Goal: Information Seeking & Learning: Learn about a topic

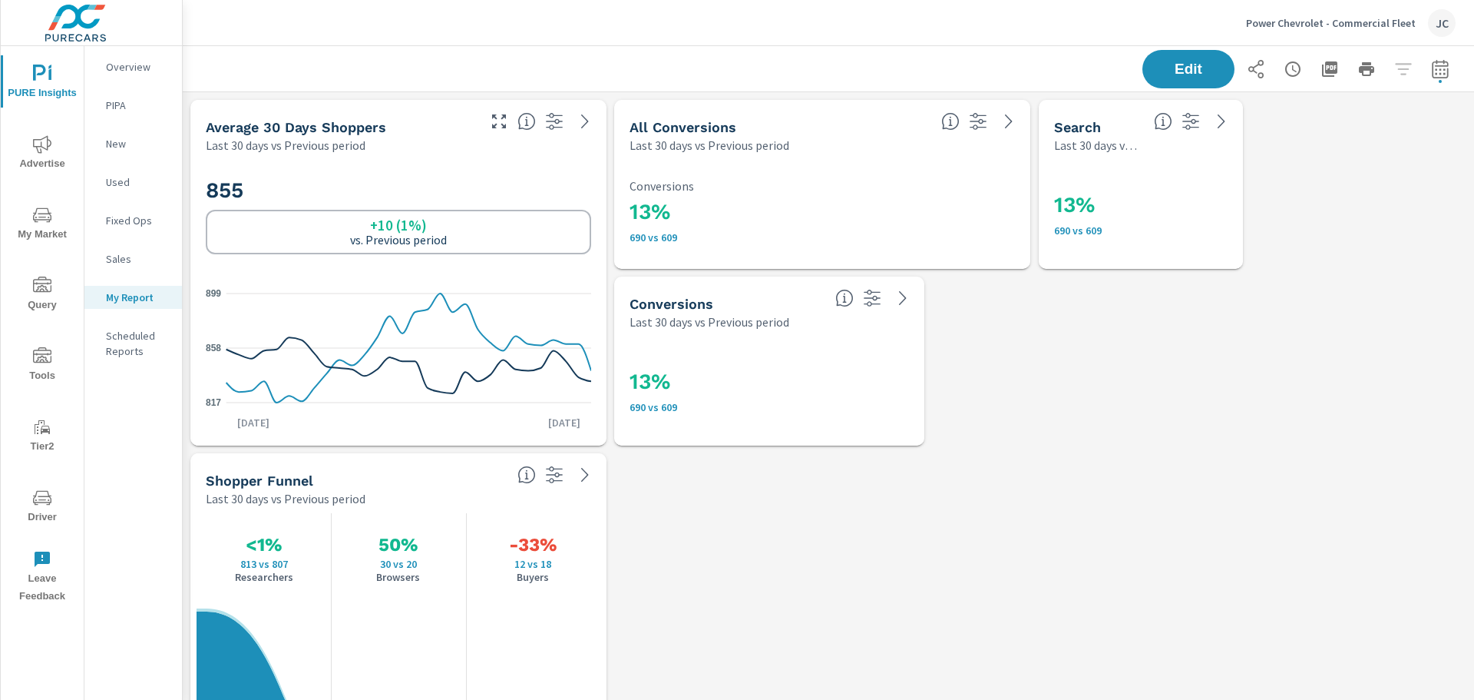
scroll to position [2504, 1304]
click at [35, 232] on span "My Market" at bounding box center [42, 225] width 74 height 38
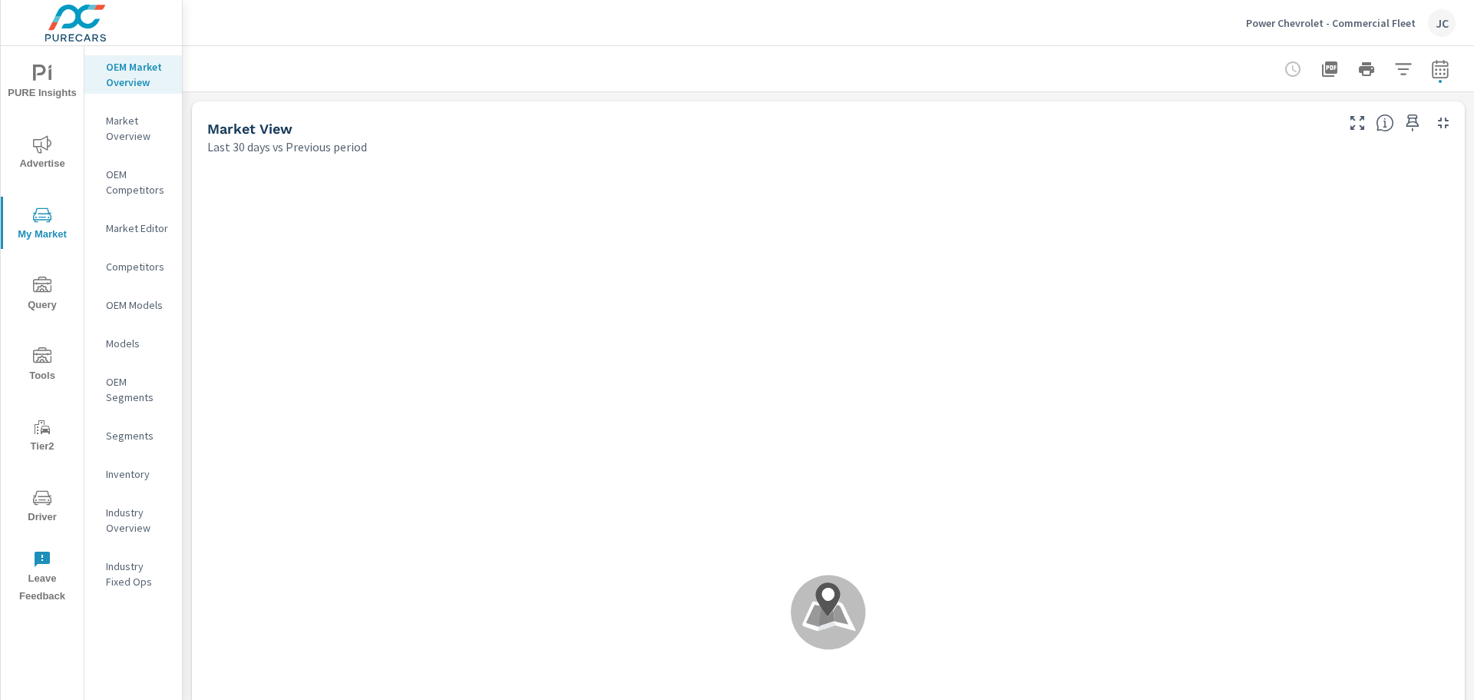
scroll to position [1, 0]
click at [116, 129] on p "Market Overview" at bounding box center [138, 128] width 64 height 31
click at [137, 71] on p "OEM Market Overview" at bounding box center [138, 74] width 64 height 31
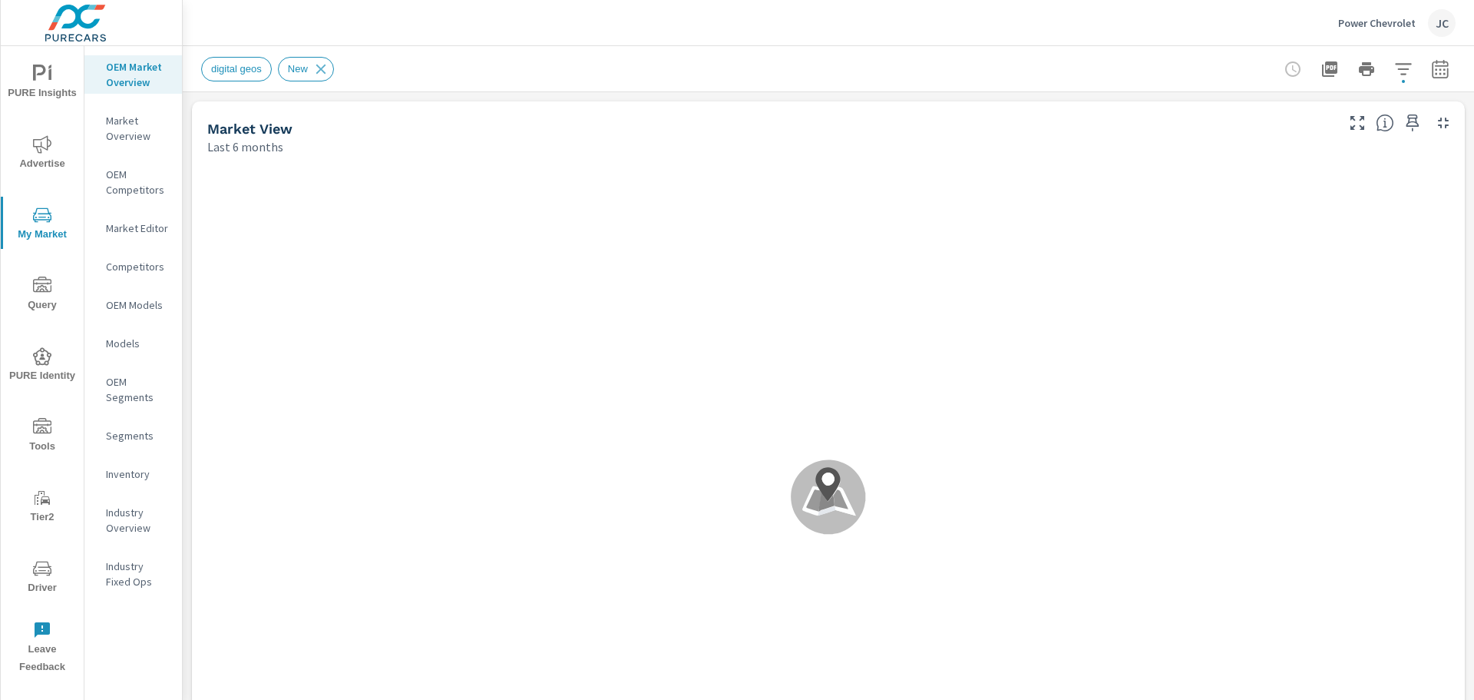
scroll to position [1, 0]
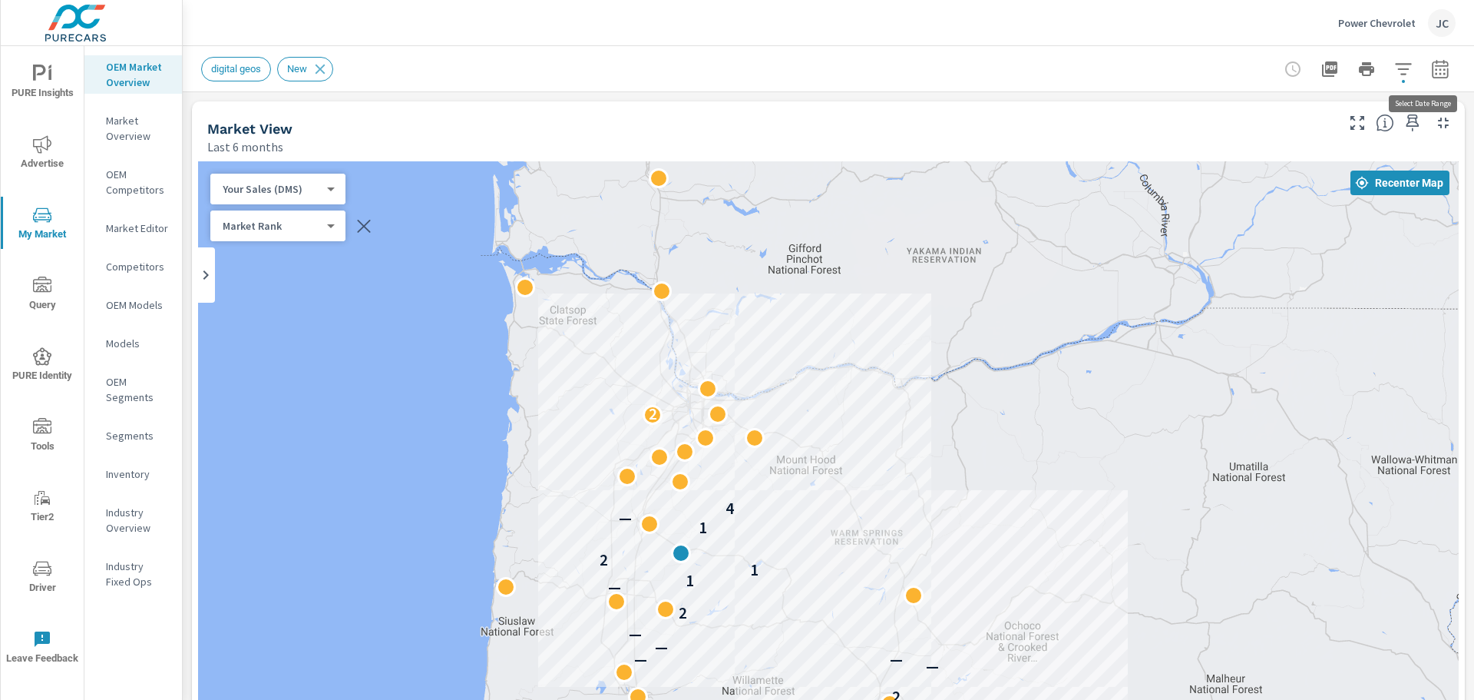
click at [1433, 77] on icon "button" at bounding box center [1440, 68] width 16 height 18
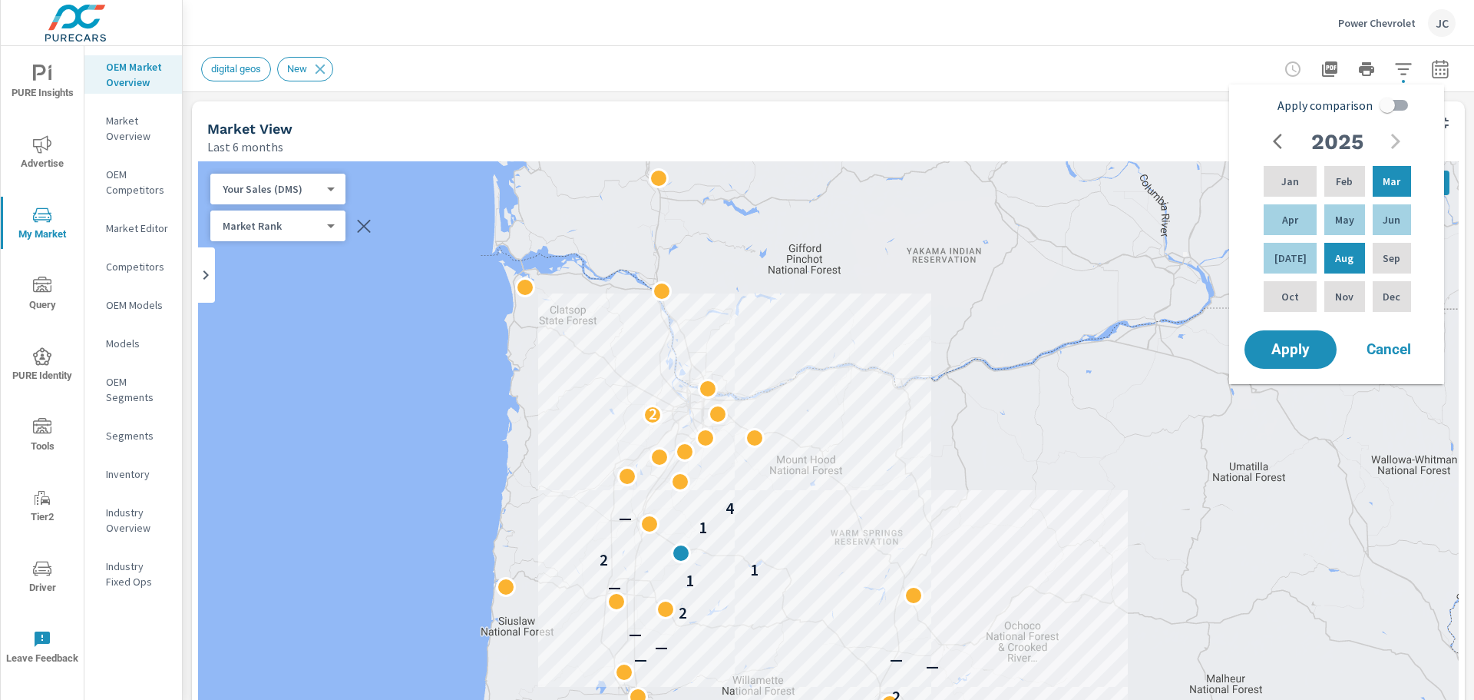
click at [1388, 98] on input "Apply comparison" at bounding box center [1388, 105] width 88 height 29
checkbox input "true"
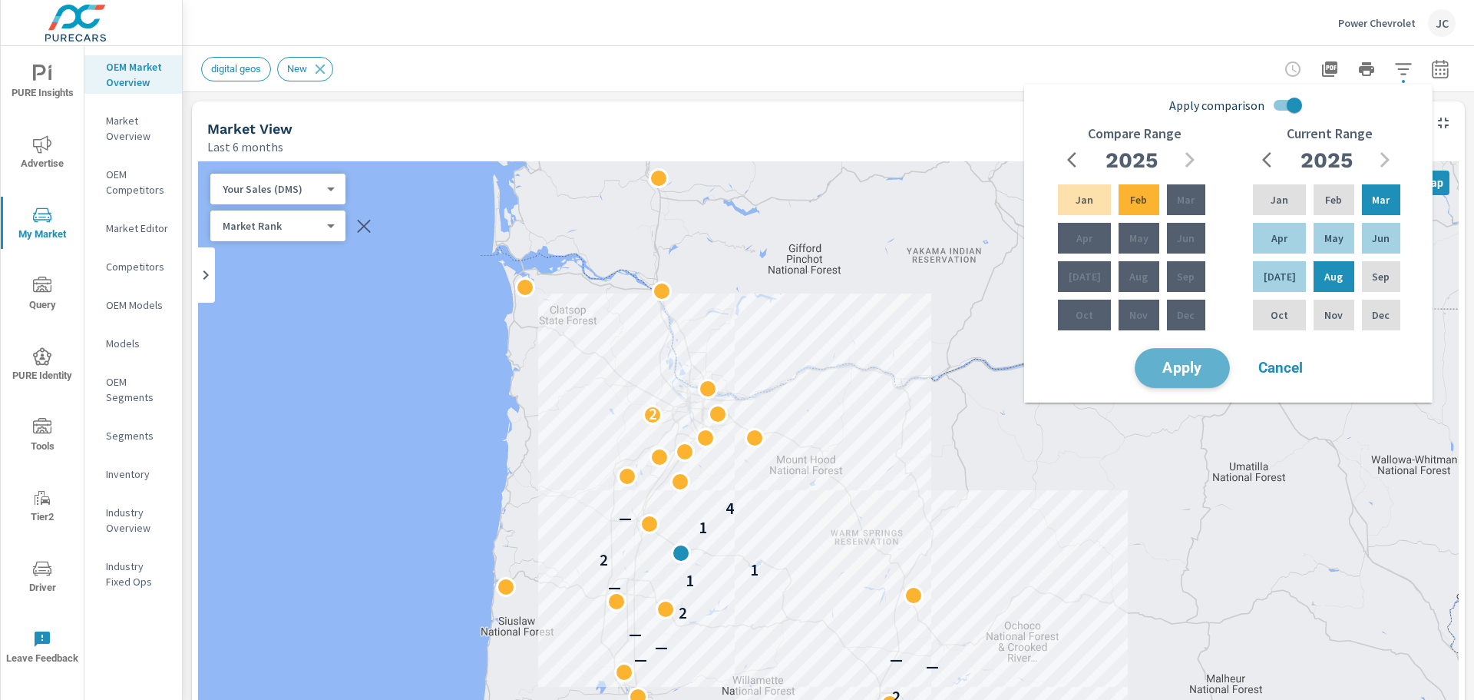
click at [1180, 361] on span "Apply" at bounding box center [1182, 368] width 63 height 15
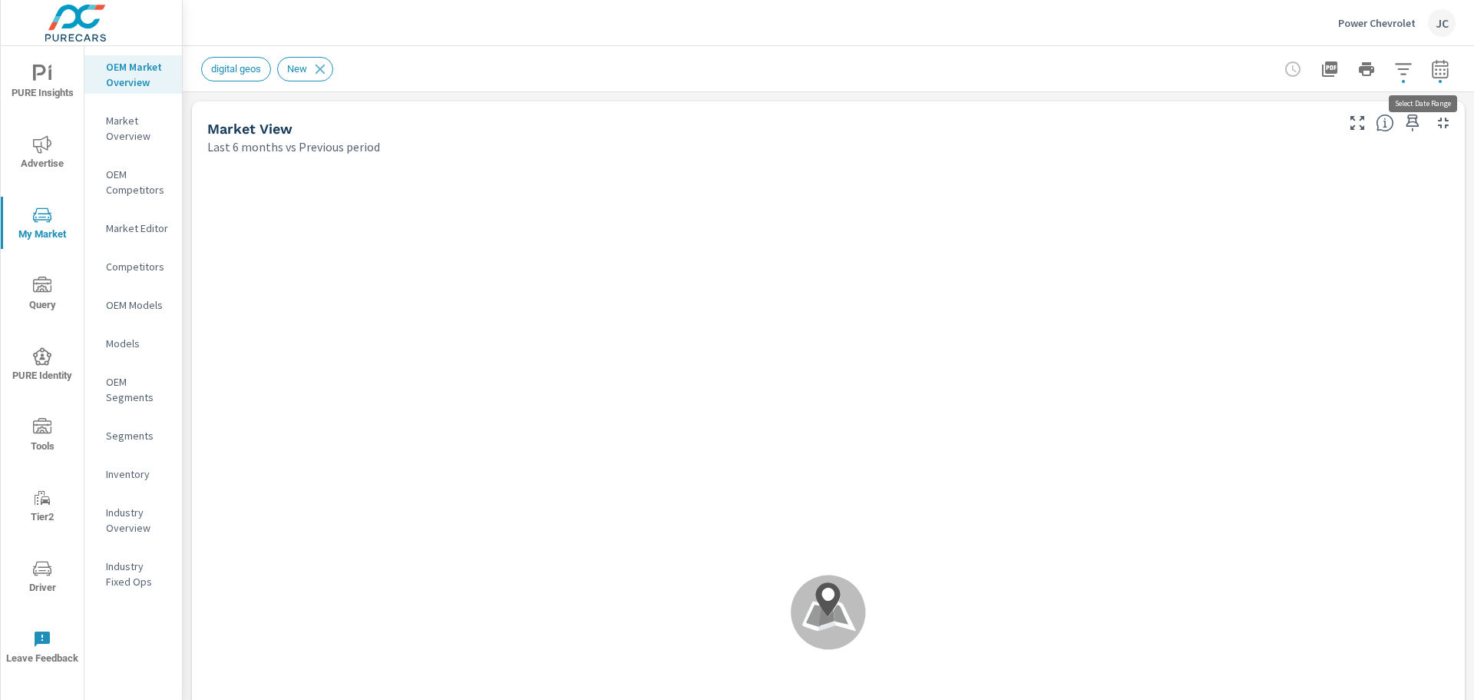
scroll to position [1, 0]
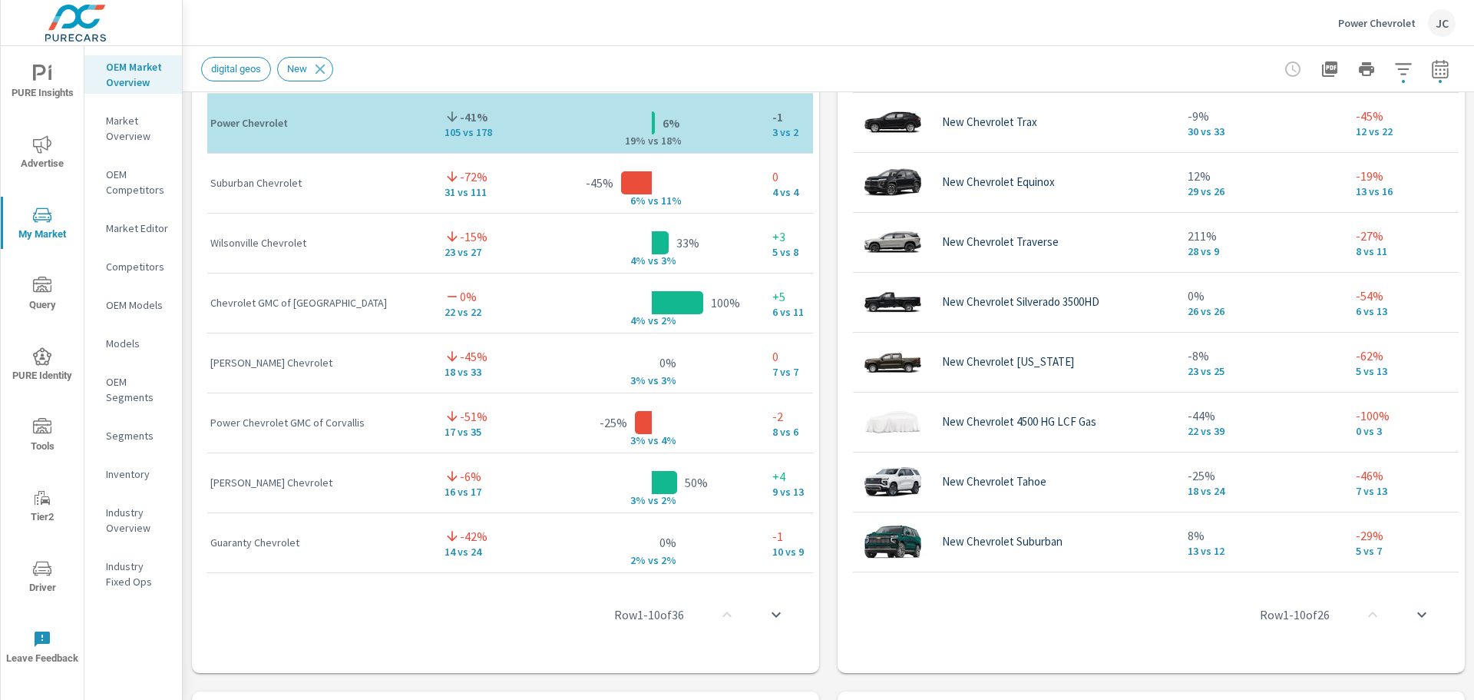
scroll to position [647, 0]
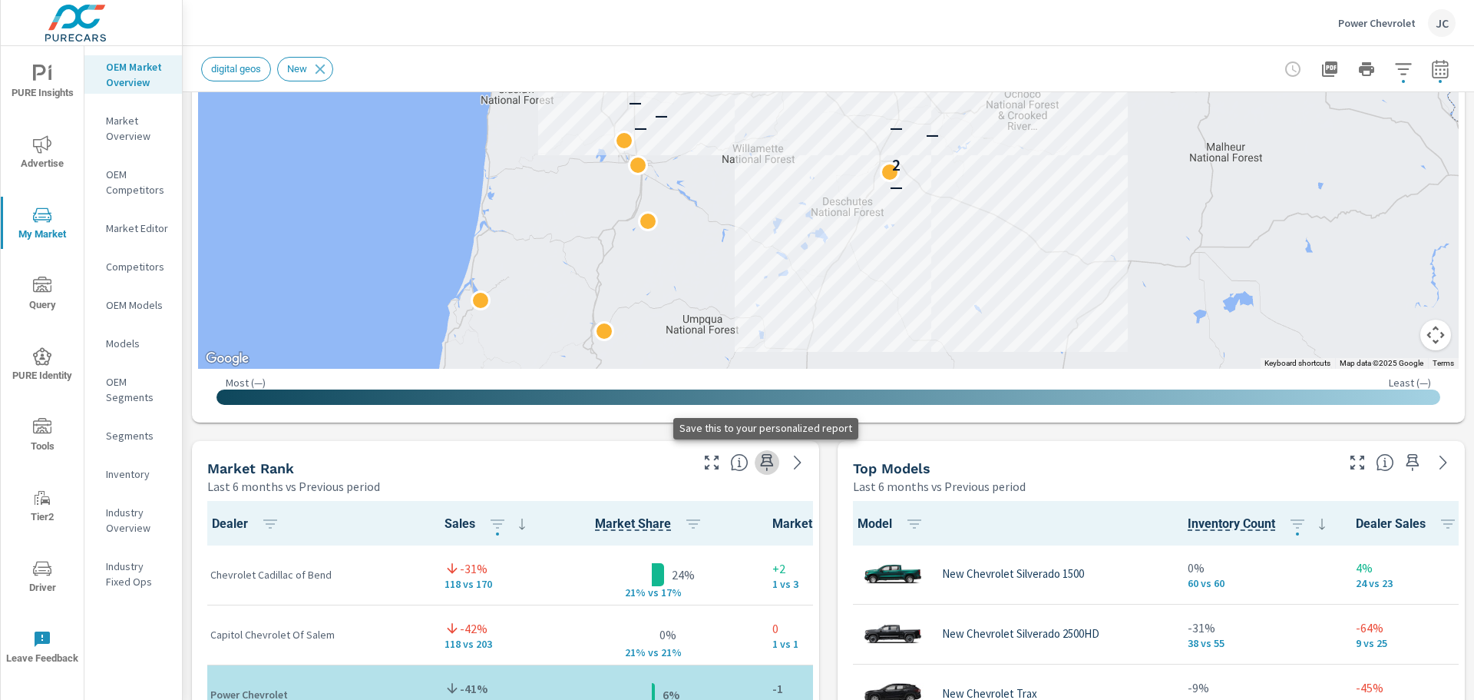
click at [767, 462] on icon "button" at bounding box center [767, 462] width 18 height 18
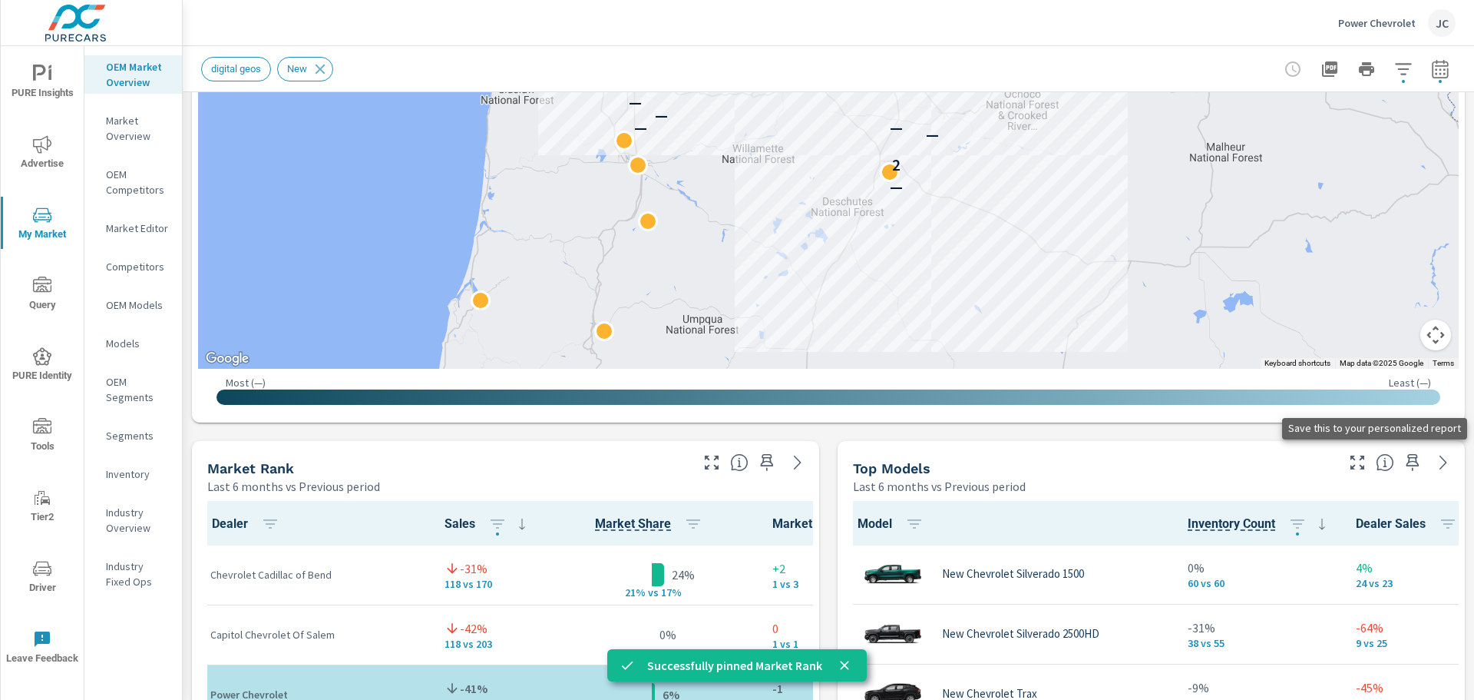
click at [1404, 468] on icon "button" at bounding box center [1413, 462] width 18 height 18
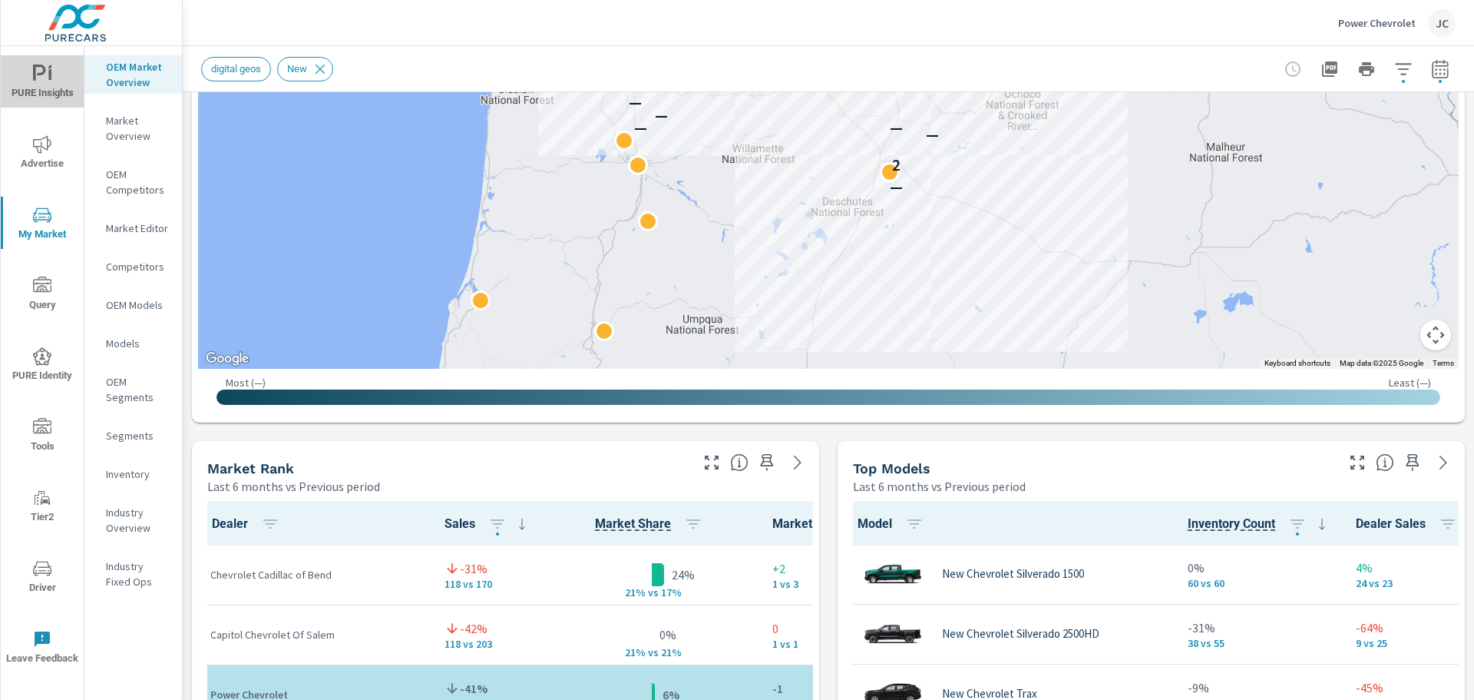
click at [45, 81] on icon "nav menu" at bounding box center [42, 74] width 18 height 18
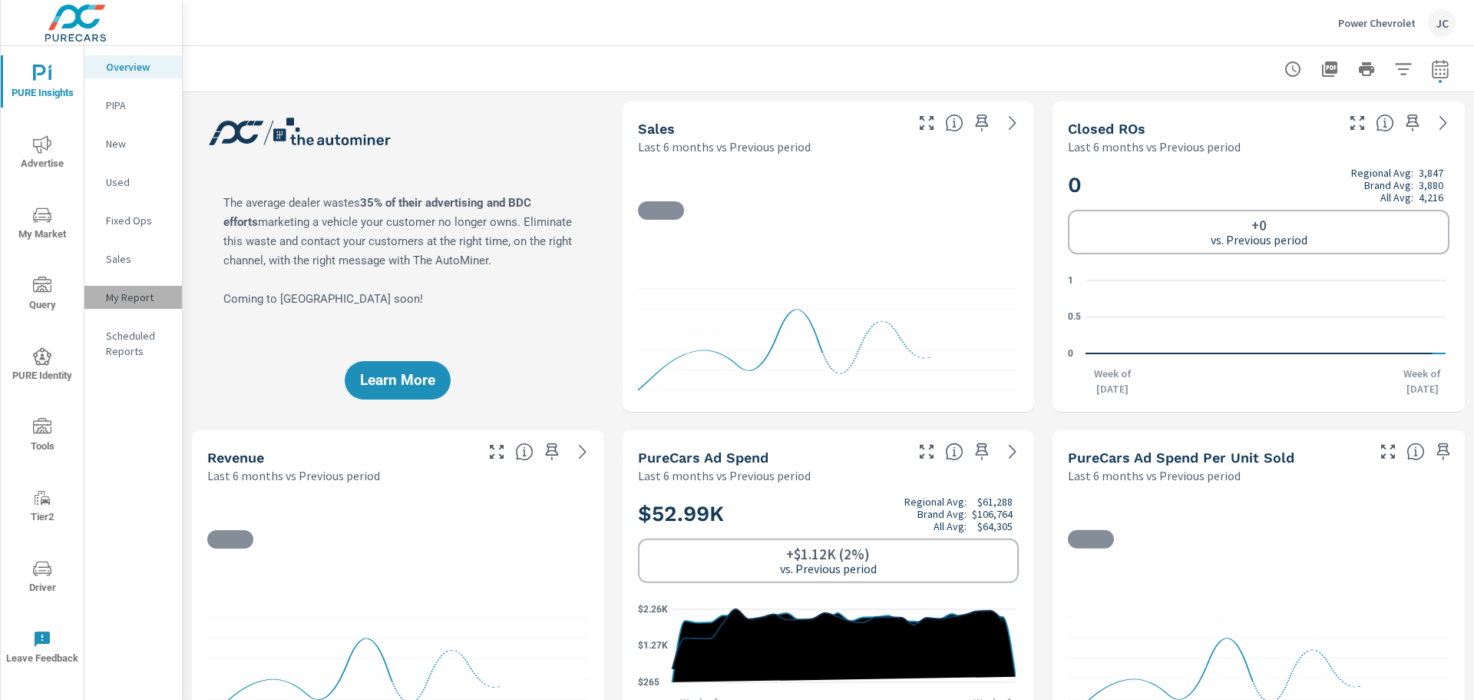
click at [159, 301] on p "My Report" at bounding box center [138, 297] width 64 height 15
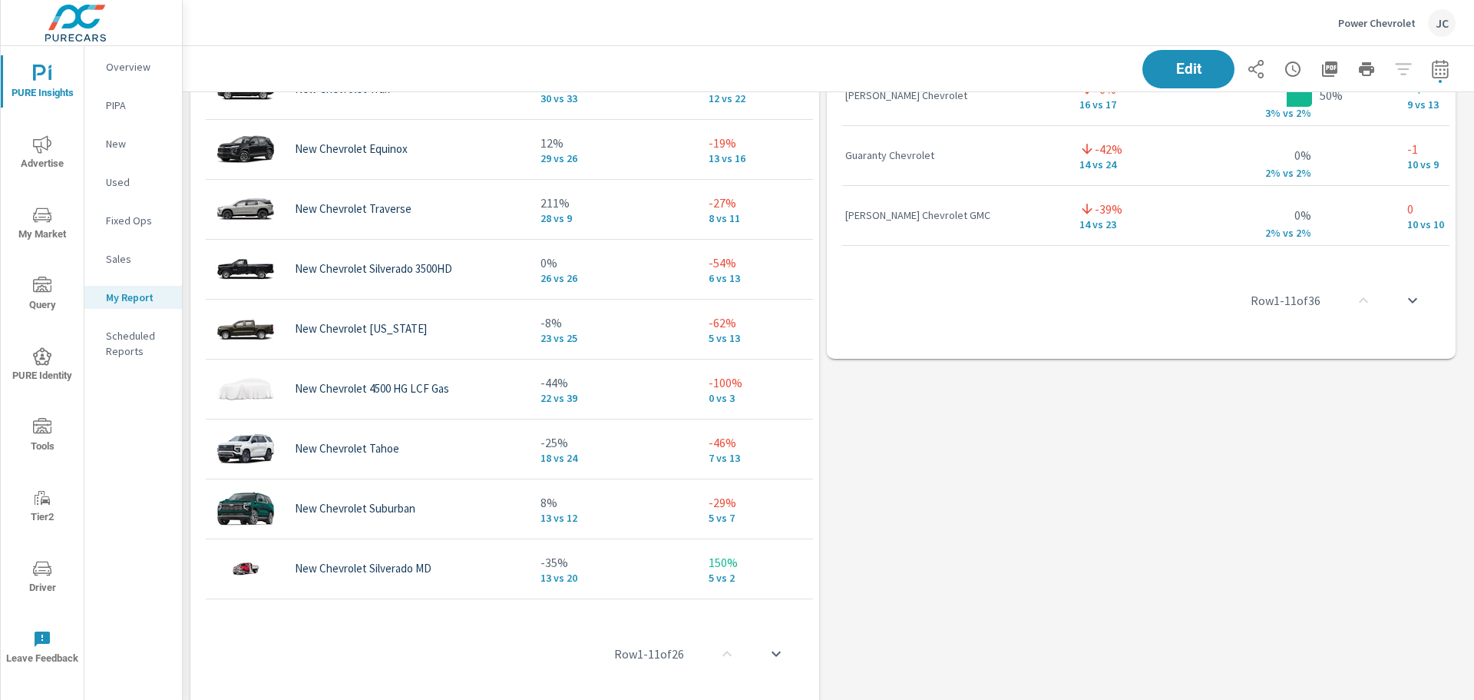
scroll to position [1341, 0]
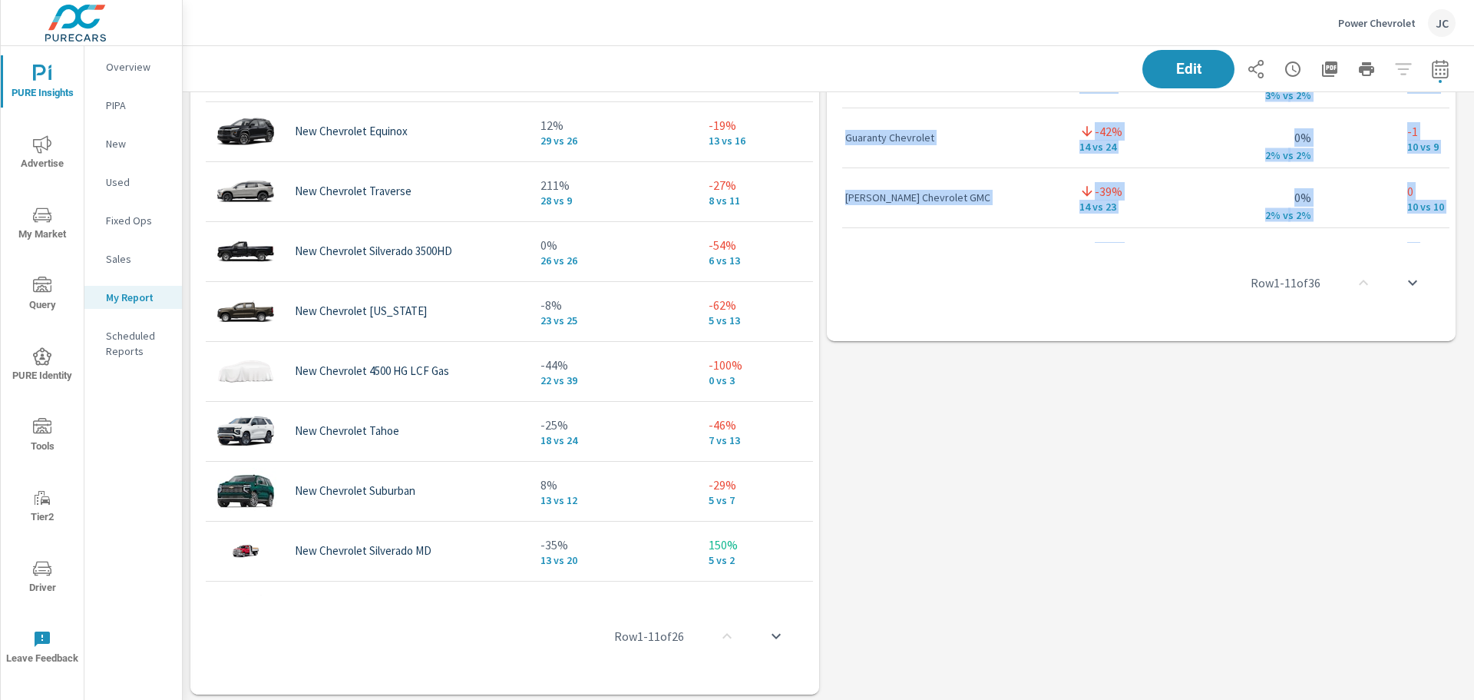
drag, startPoint x: 1447, startPoint y: 646, endPoint x: 1446, endPoint y: 300, distance: 345.6
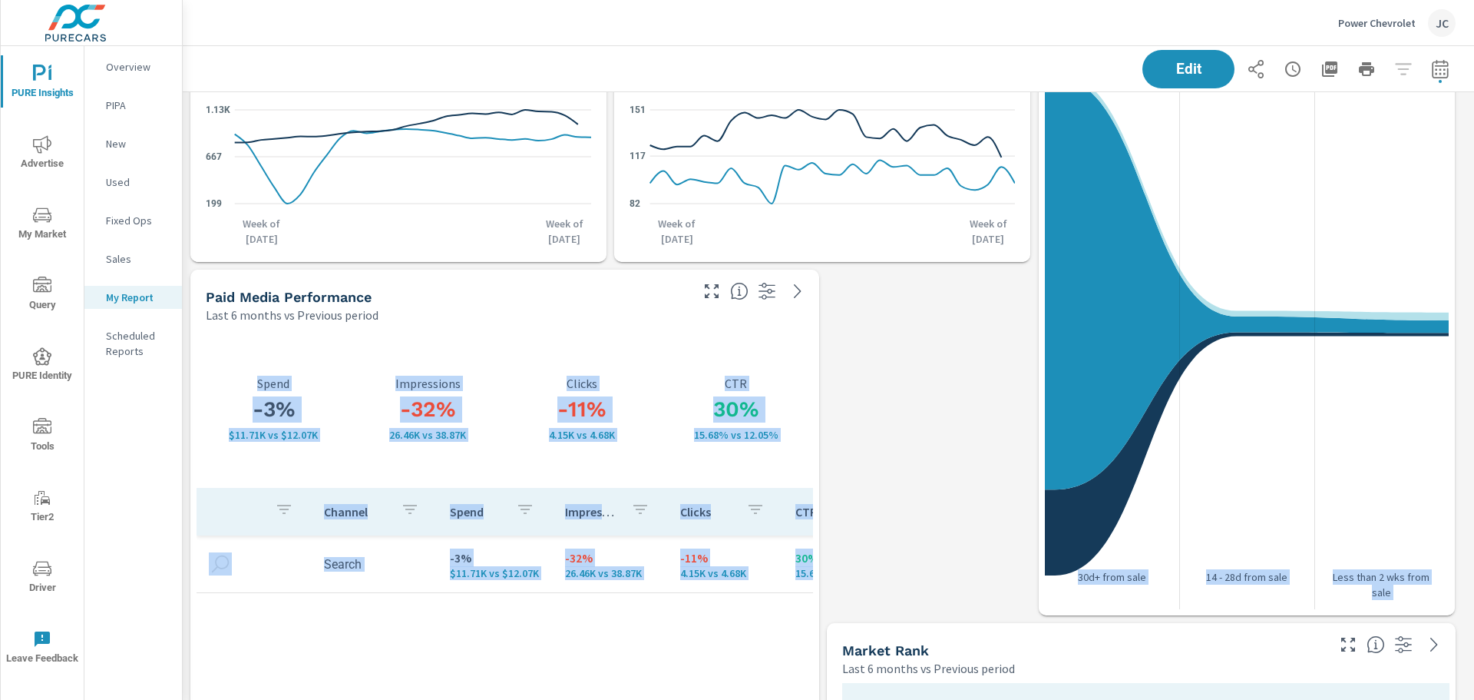
scroll to position [112, 0]
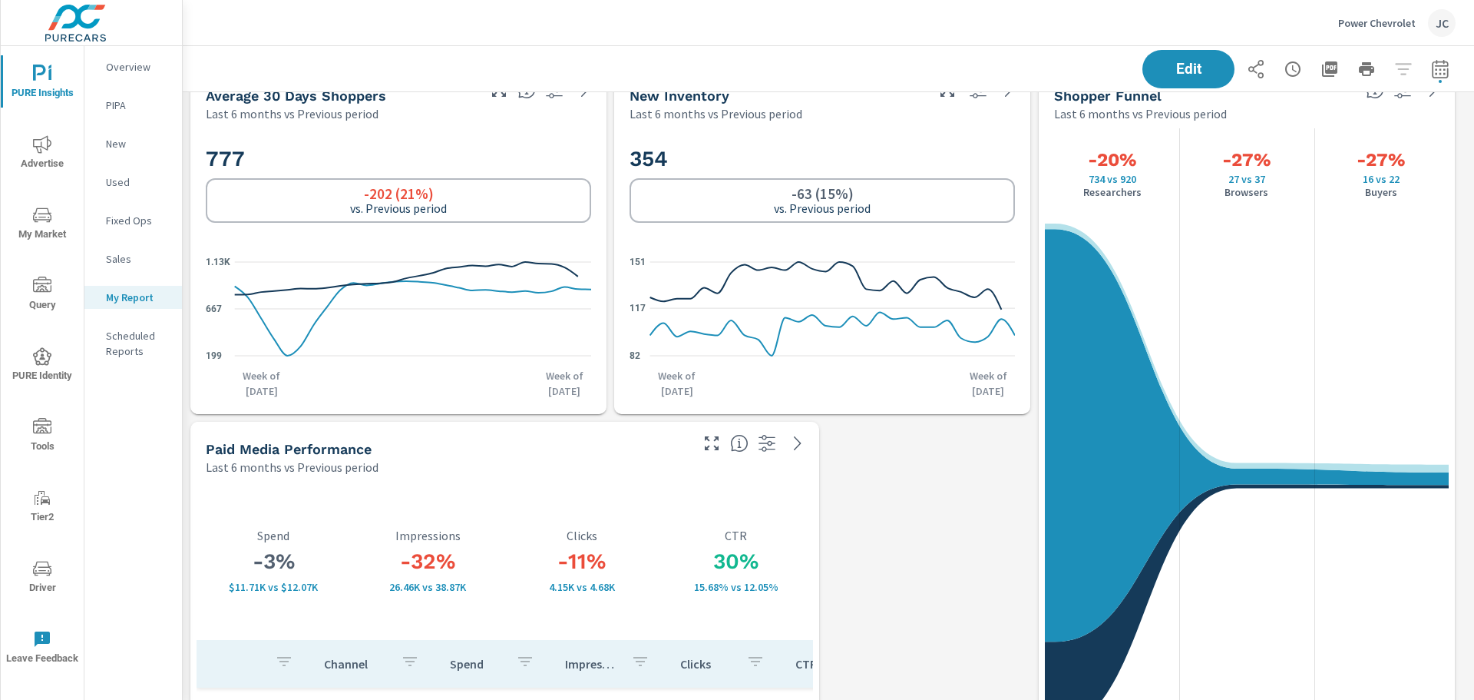
scroll to position [0, 0]
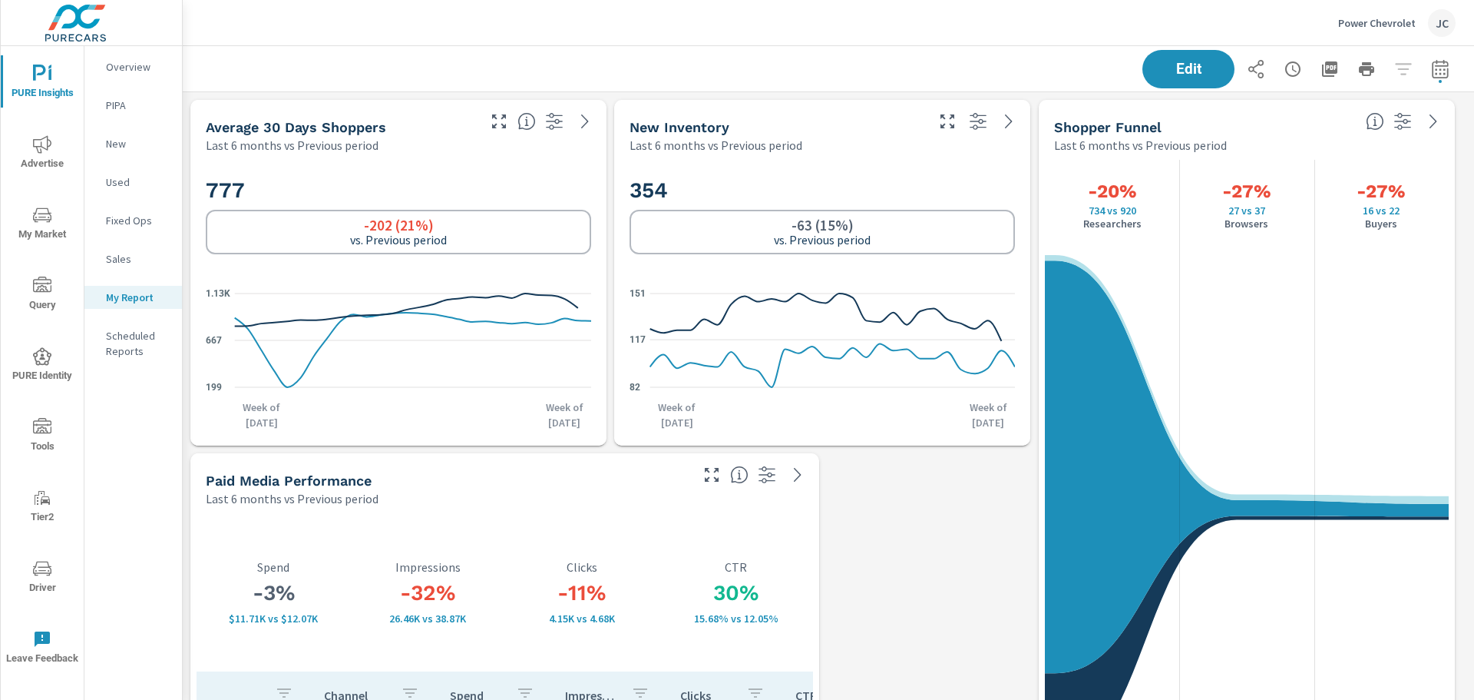
click at [1432, 67] on icon "button" at bounding box center [1440, 69] width 18 height 18
select select "Last 6 months"
select select "Previous period"
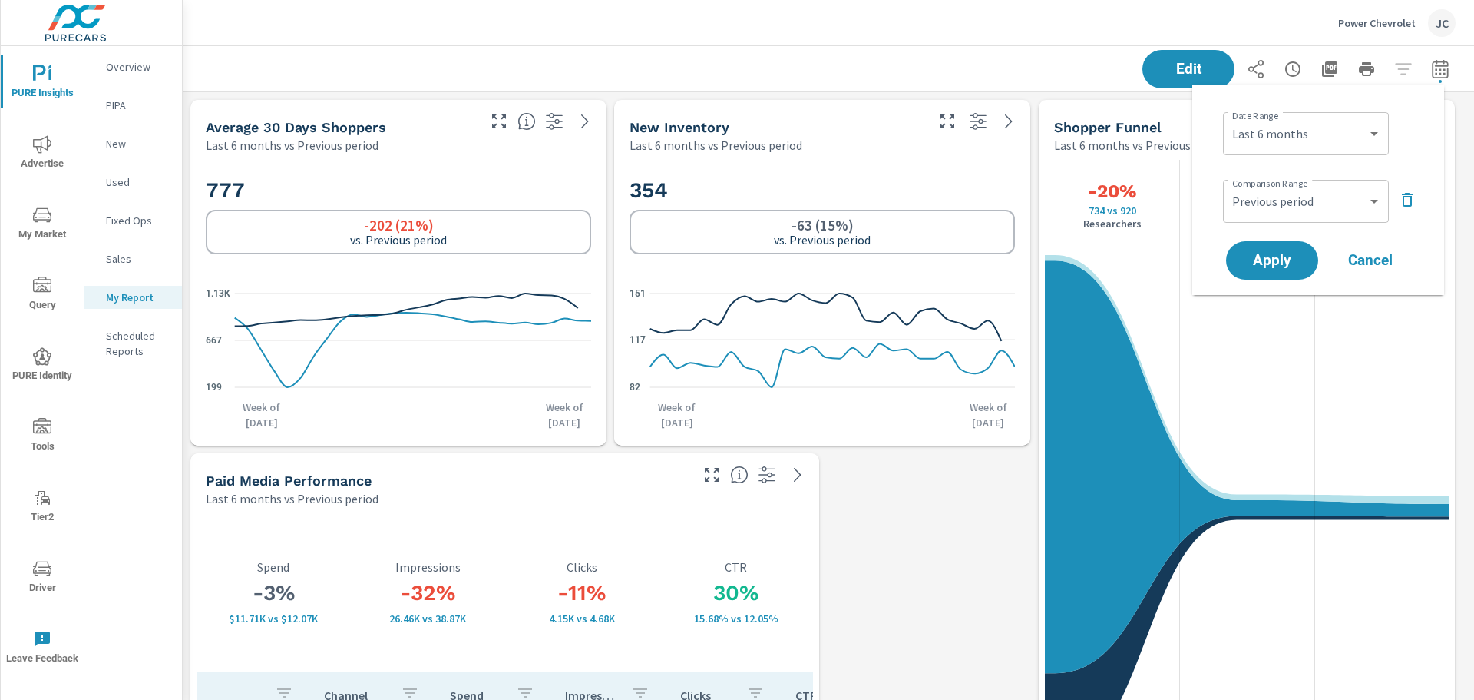
scroll to position [1974, 1304]
click at [1372, 133] on select "Custom Yesterday Last week Last 7 days Last 14 days Last 30 days Last 45 days L…" at bounding box center [1306, 133] width 154 height 31
click at [948, 32] on div "Power Chevrolet JC" at bounding box center [828, 22] width 1255 height 45
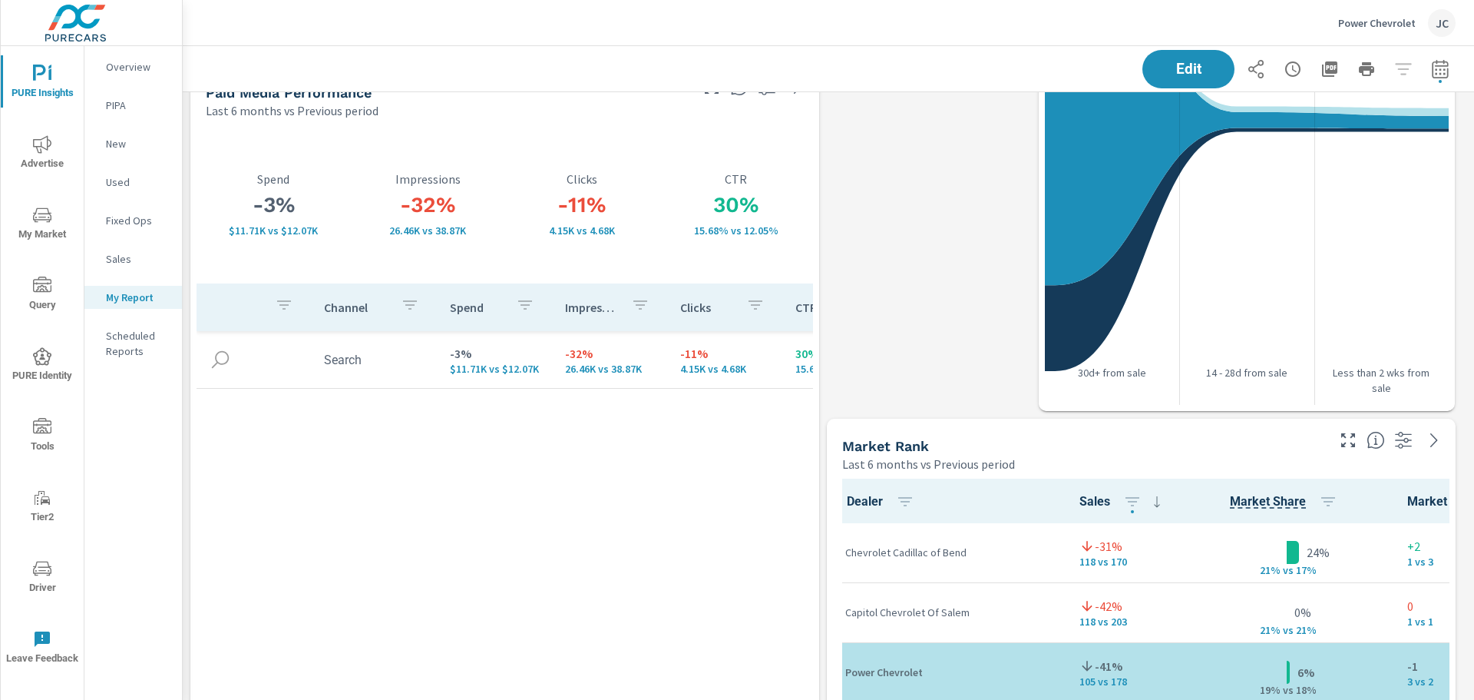
scroll to position [5, 0]
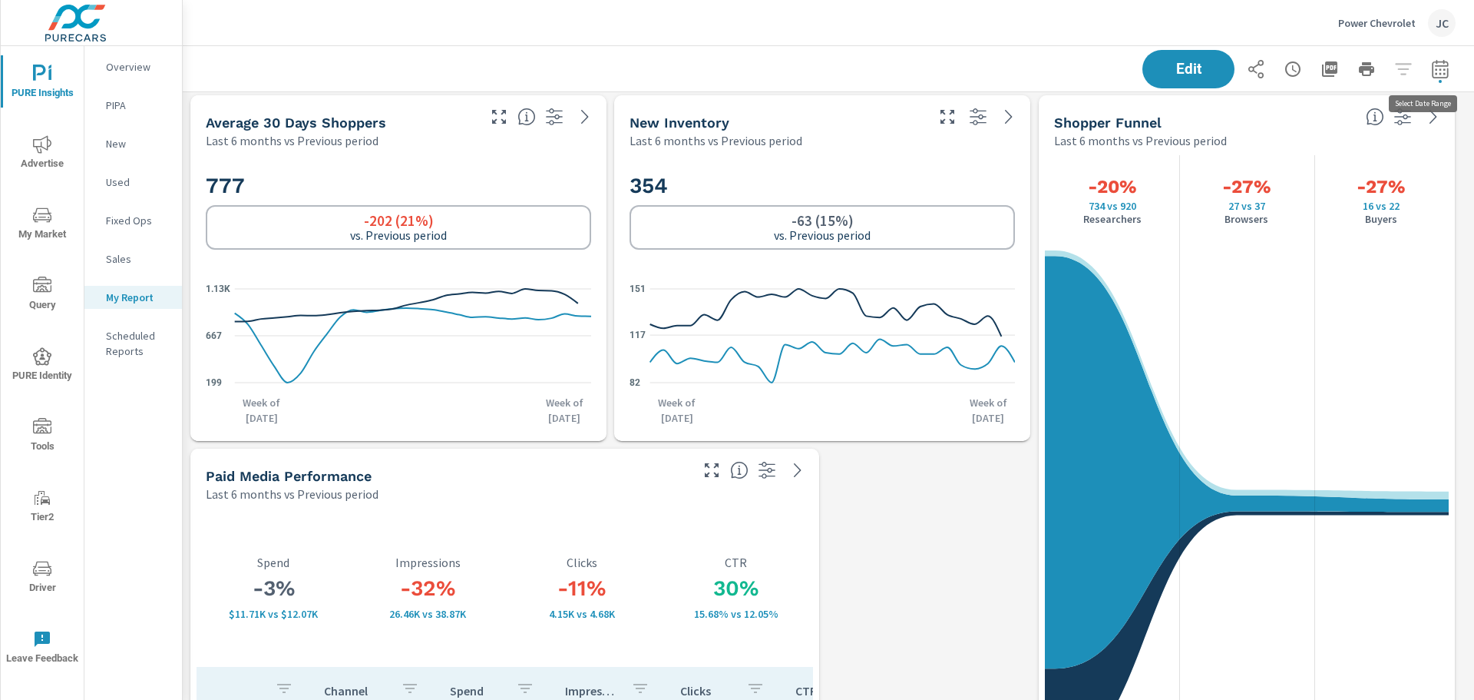
click at [1431, 75] on icon "button" at bounding box center [1440, 69] width 18 height 18
select select "Last 6 months"
select select "Previous period"
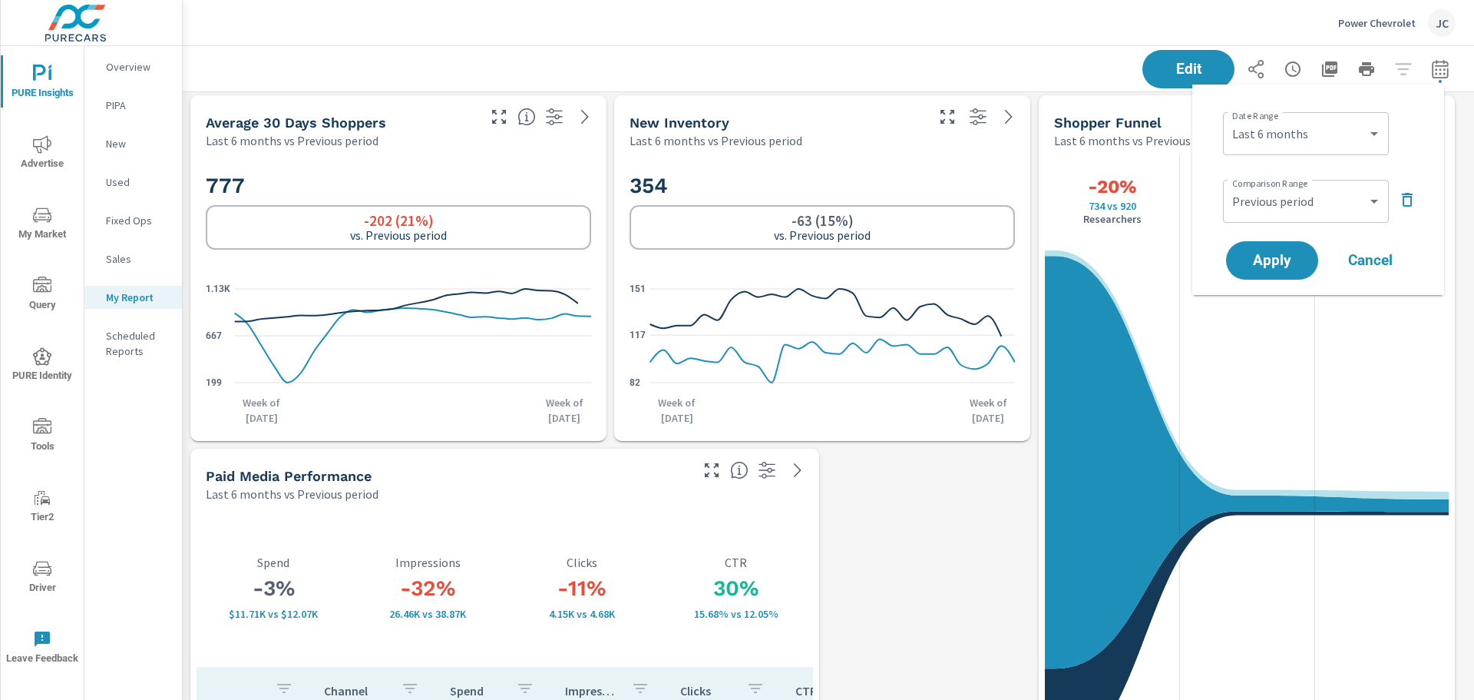
scroll to position [1974, 1304]
click at [1378, 139] on select "Custom Yesterday Last week Last 7 days Last 14 days Last 30 days Last 45 days L…" at bounding box center [1306, 133] width 154 height 31
click at [1229, 118] on select "Custom Yesterday Last week Last 7 days Last 14 days Last 30 days Last 45 days L…" at bounding box center [1306, 133] width 154 height 31
select select "Last 30 days"
click at [1292, 260] on span "Apply" at bounding box center [1272, 260] width 63 height 15
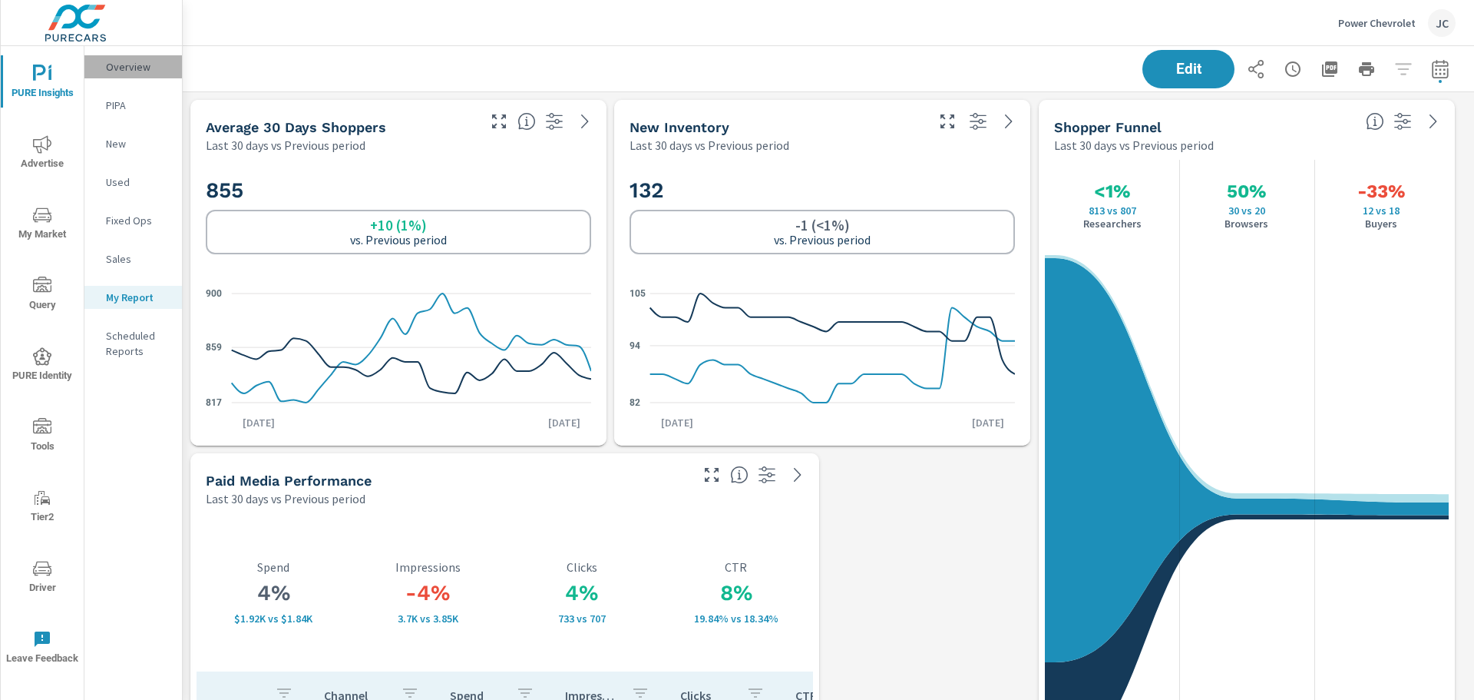
click at [111, 72] on p "Overview" at bounding box center [138, 66] width 64 height 15
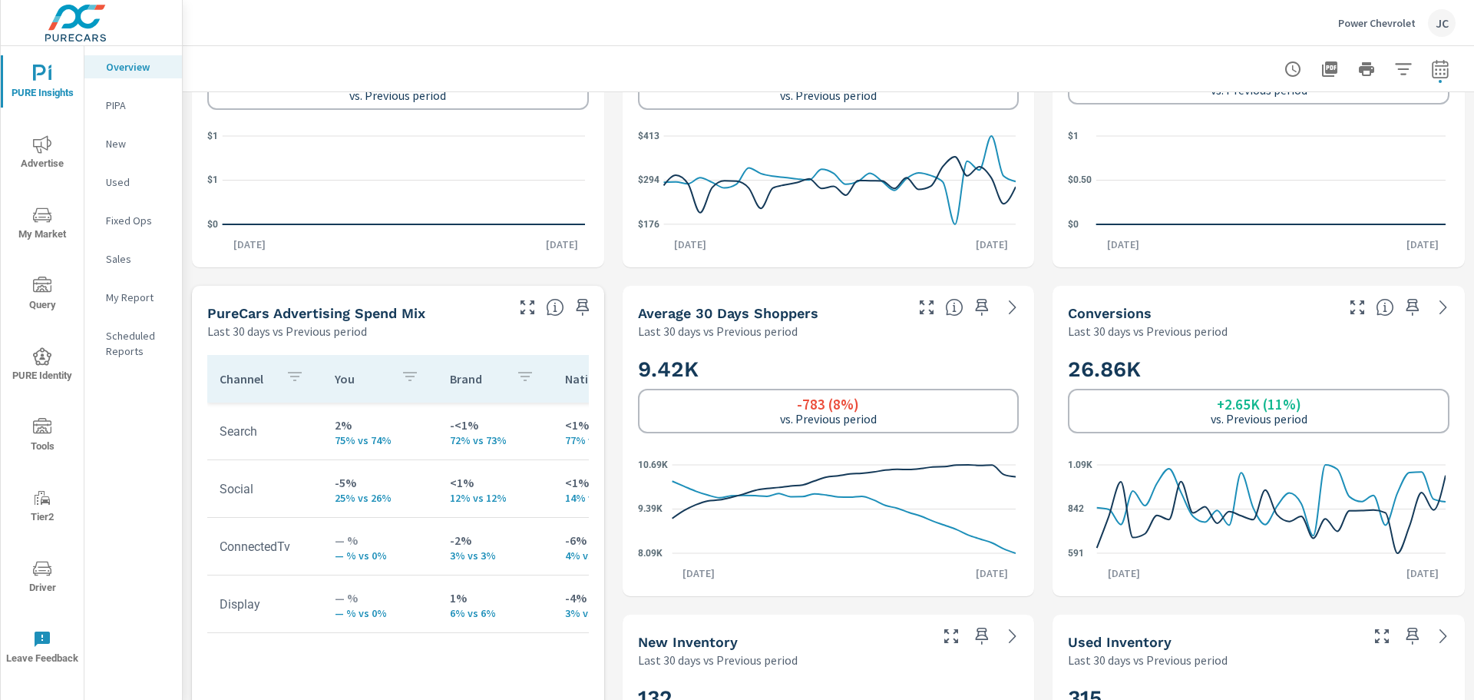
scroll to position [614, 0]
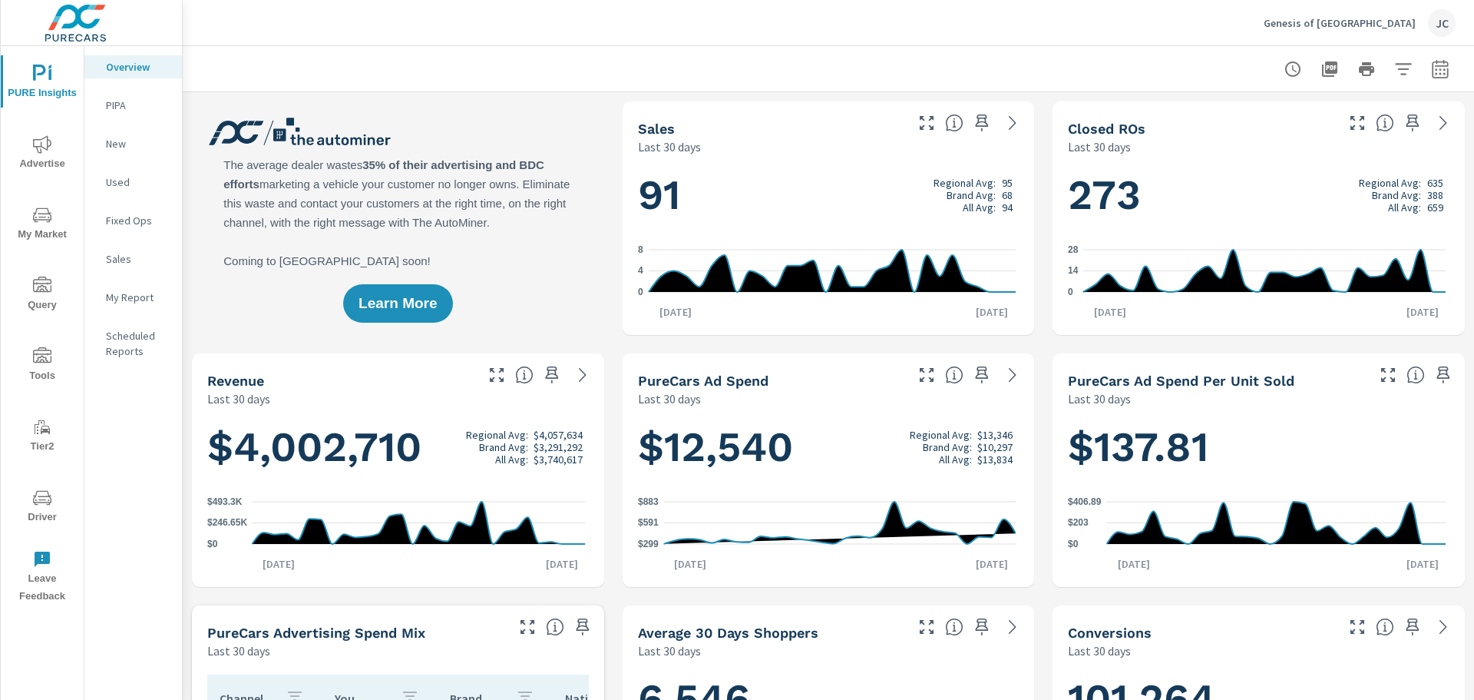
scroll to position [1, 0]
click at [48, 515] on span "Driver" at bounding box center [42, 507] width 74 height 38
